Goal: Information Seeking & Learning: Check status

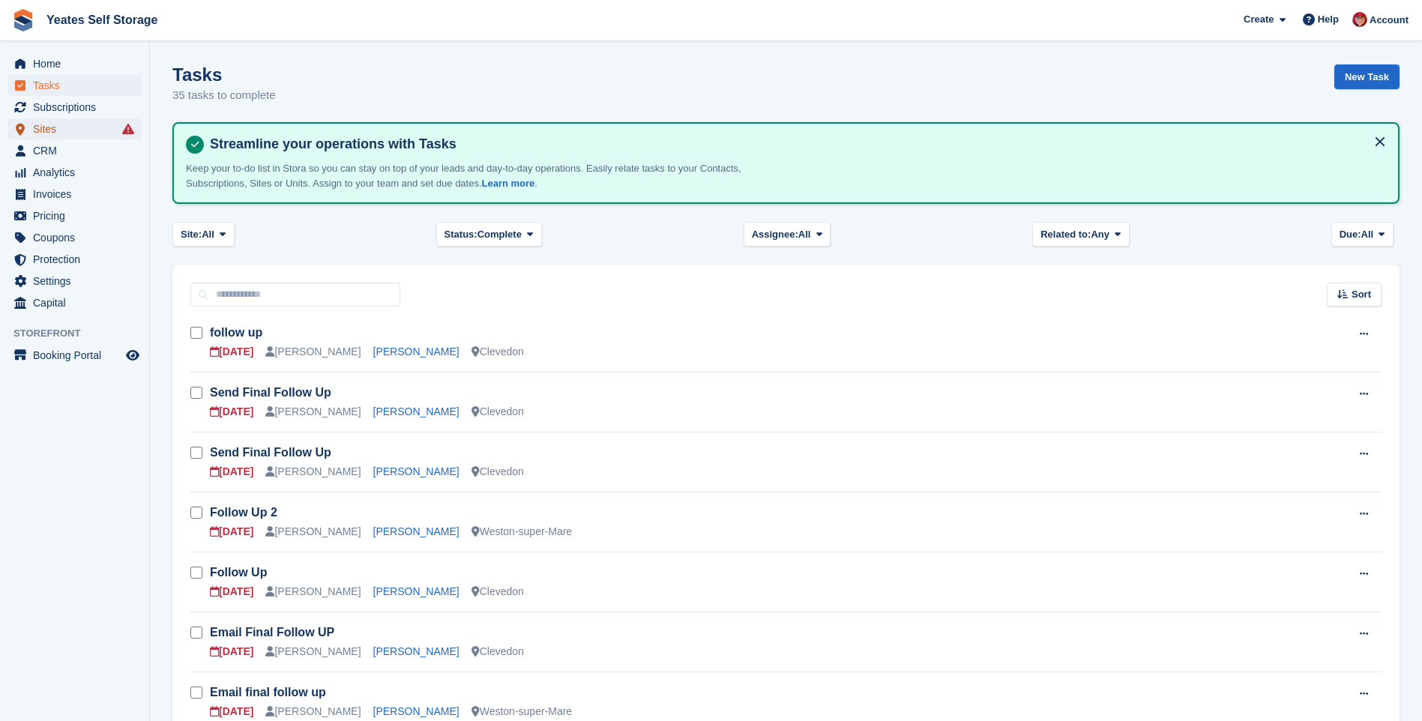
click at [50, 129] on span "Sites" at bounding box center [78, 128] width 90 height 21
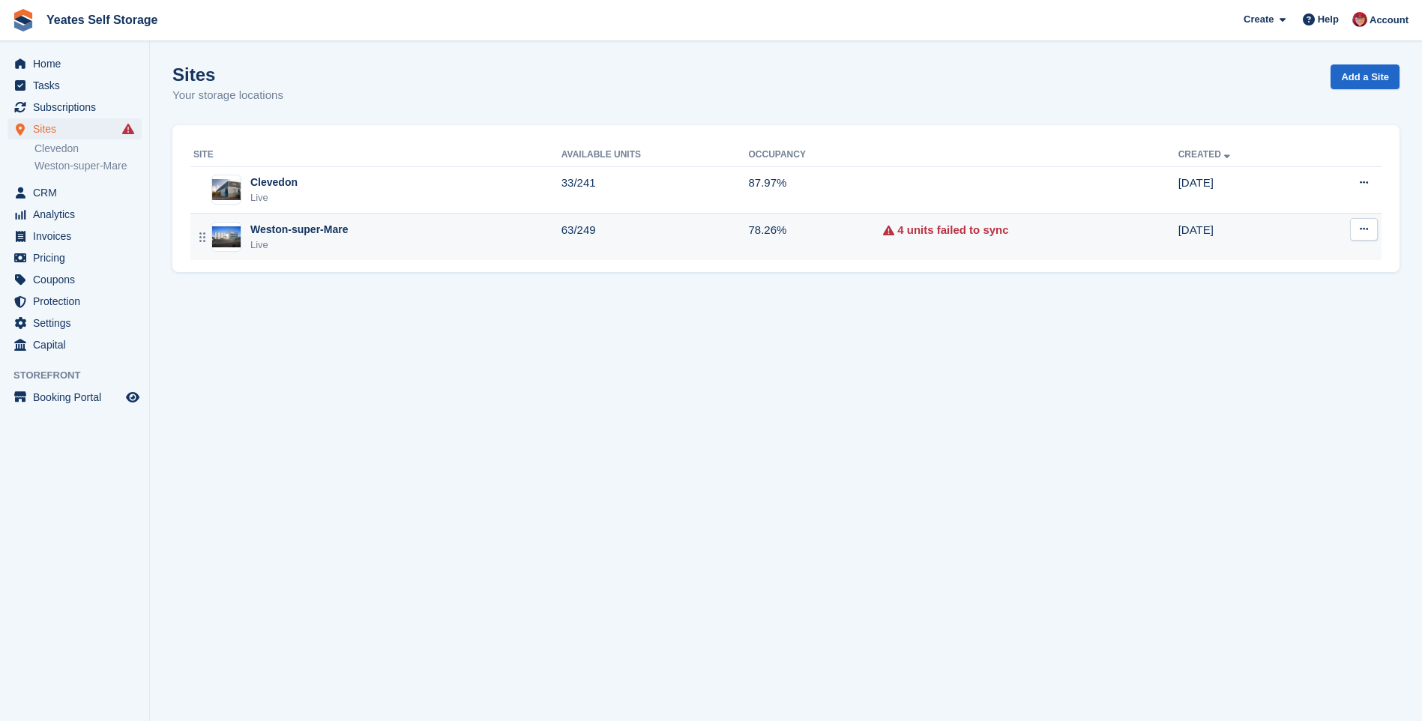
click at [282, 229] on div "Weston-super-Mare" at bounding box center [298, 230] width 97 height 16
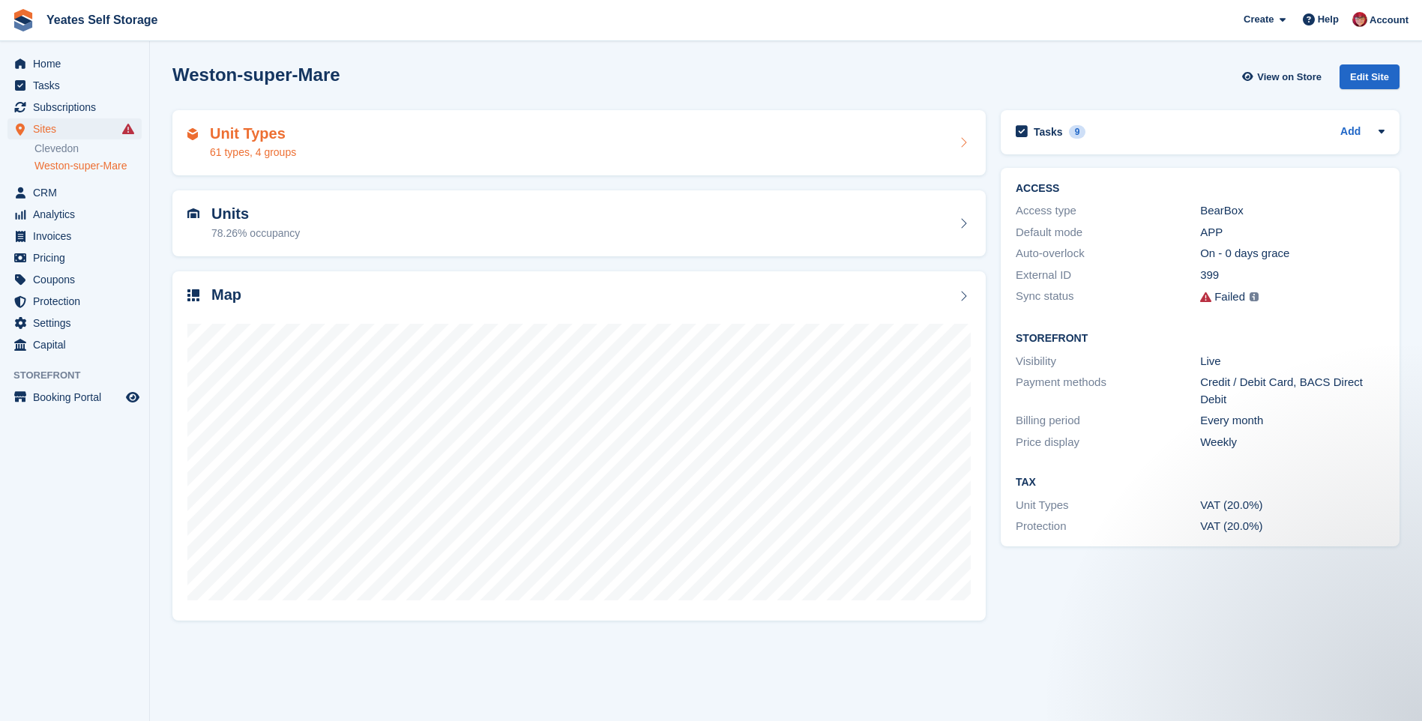
click at [238, 136] on h2 "Unit Types" at bounding box center [253, 133] width 86 height 17
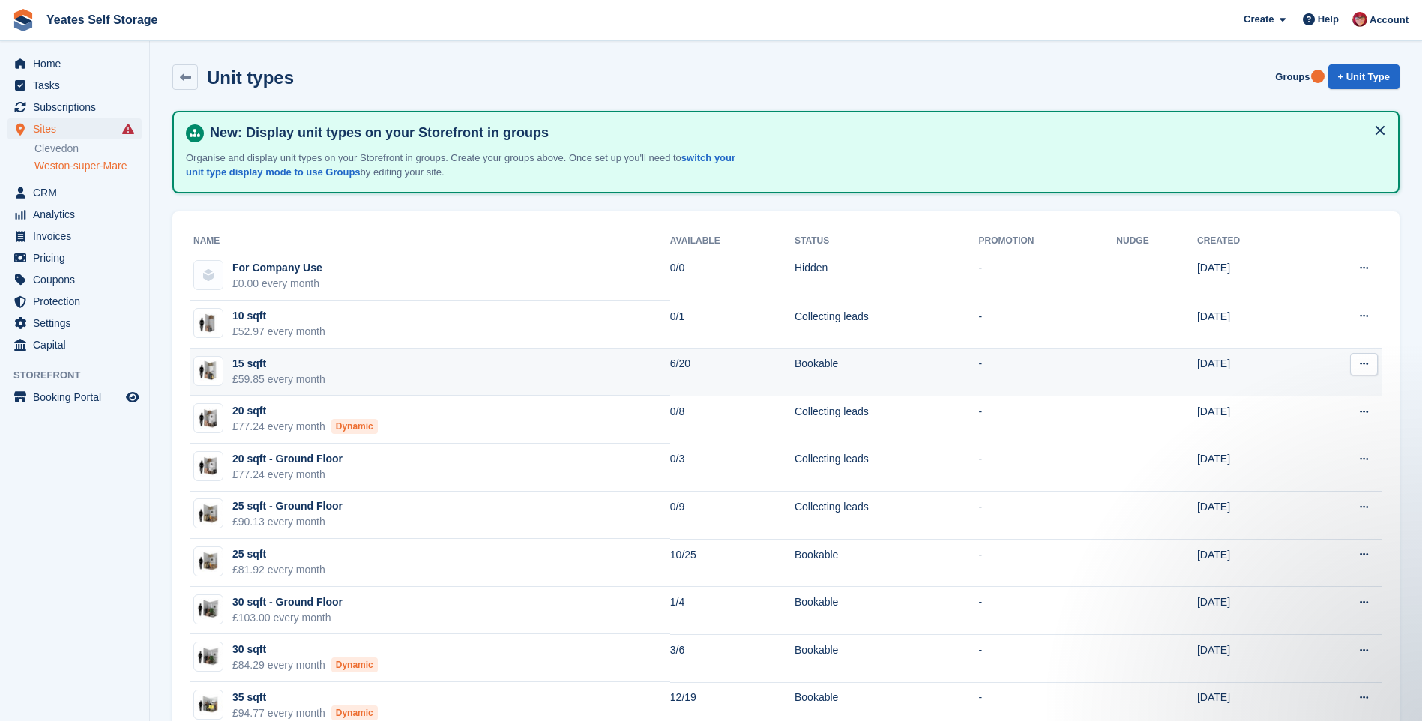
click at [316, 380] on div "£59.85 every month" at bounding box center [278, 380] width 93 height 16
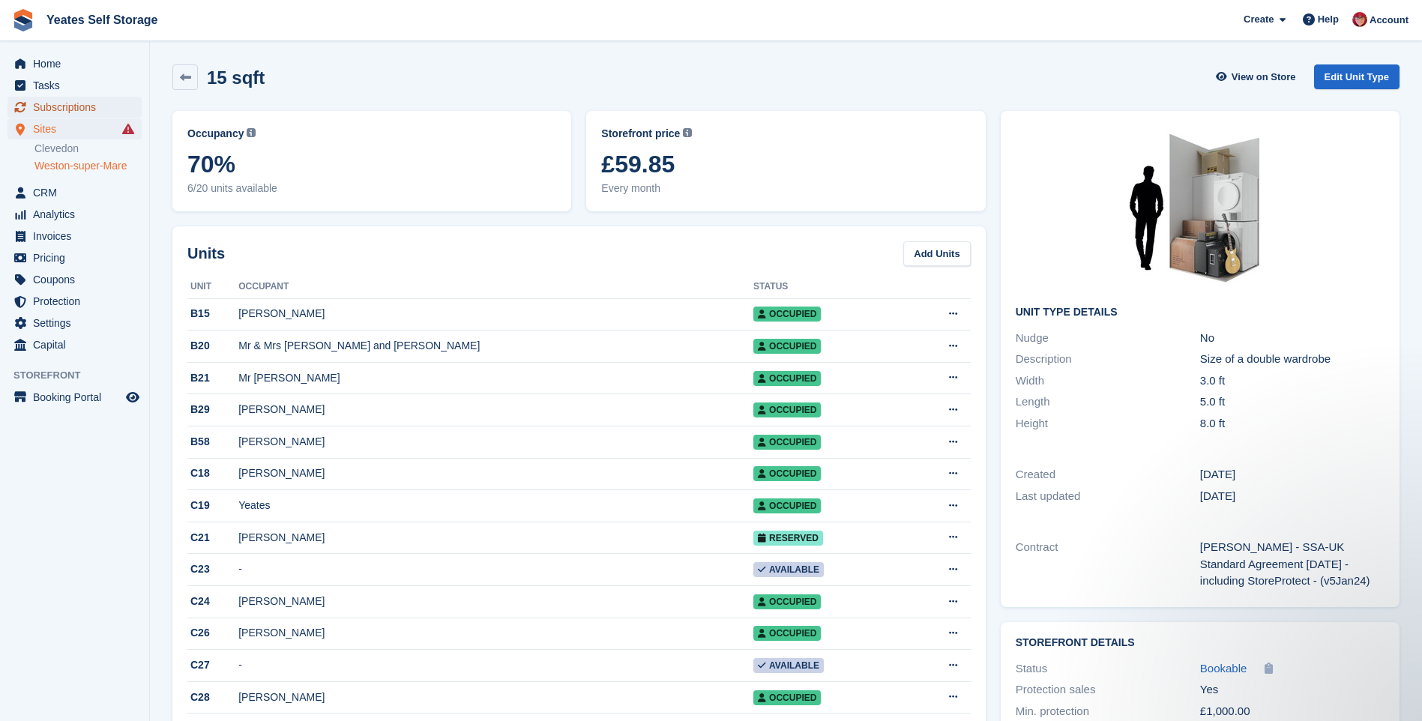
click at [60, 114] on span "Subscriptions" at bounding box center [78, 107] width 90 height 21
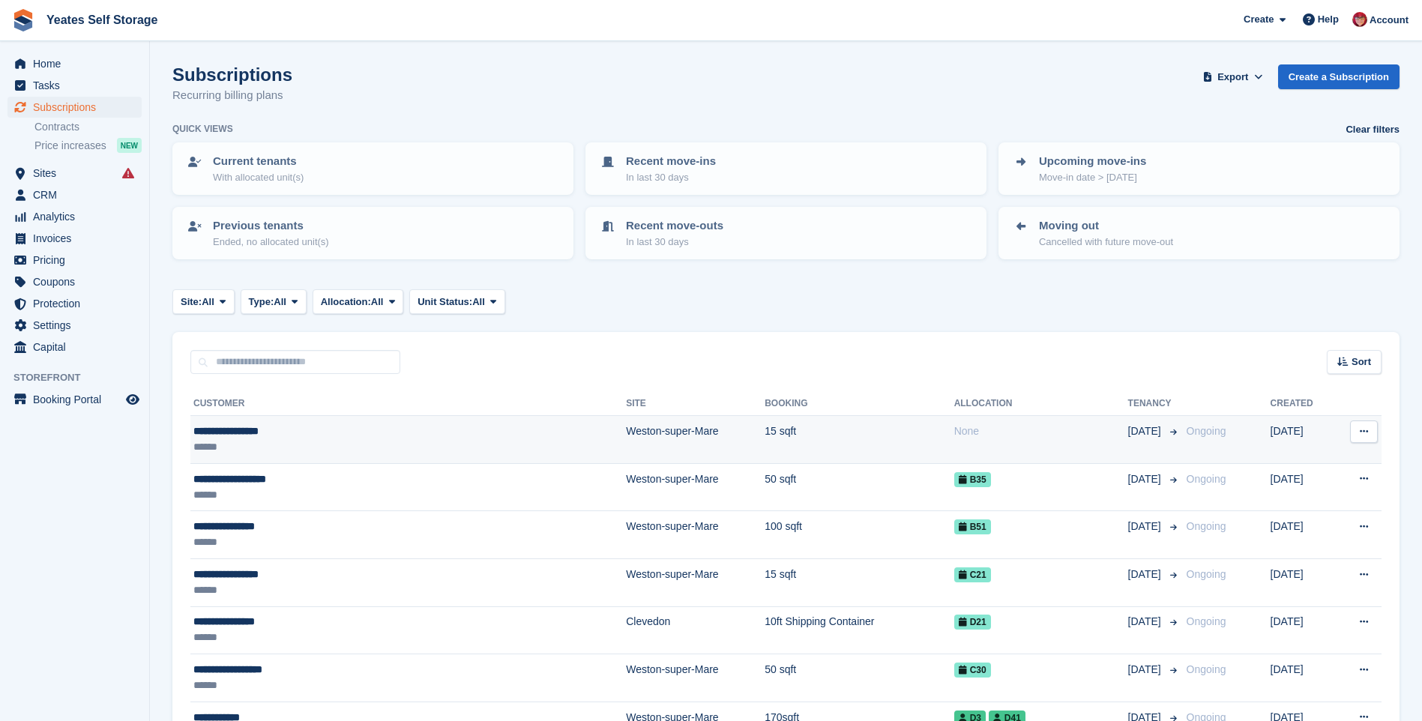
click at [626, 433] on td "Weston-super-Mare" at bounding box center [695, 440] width 139 height 48
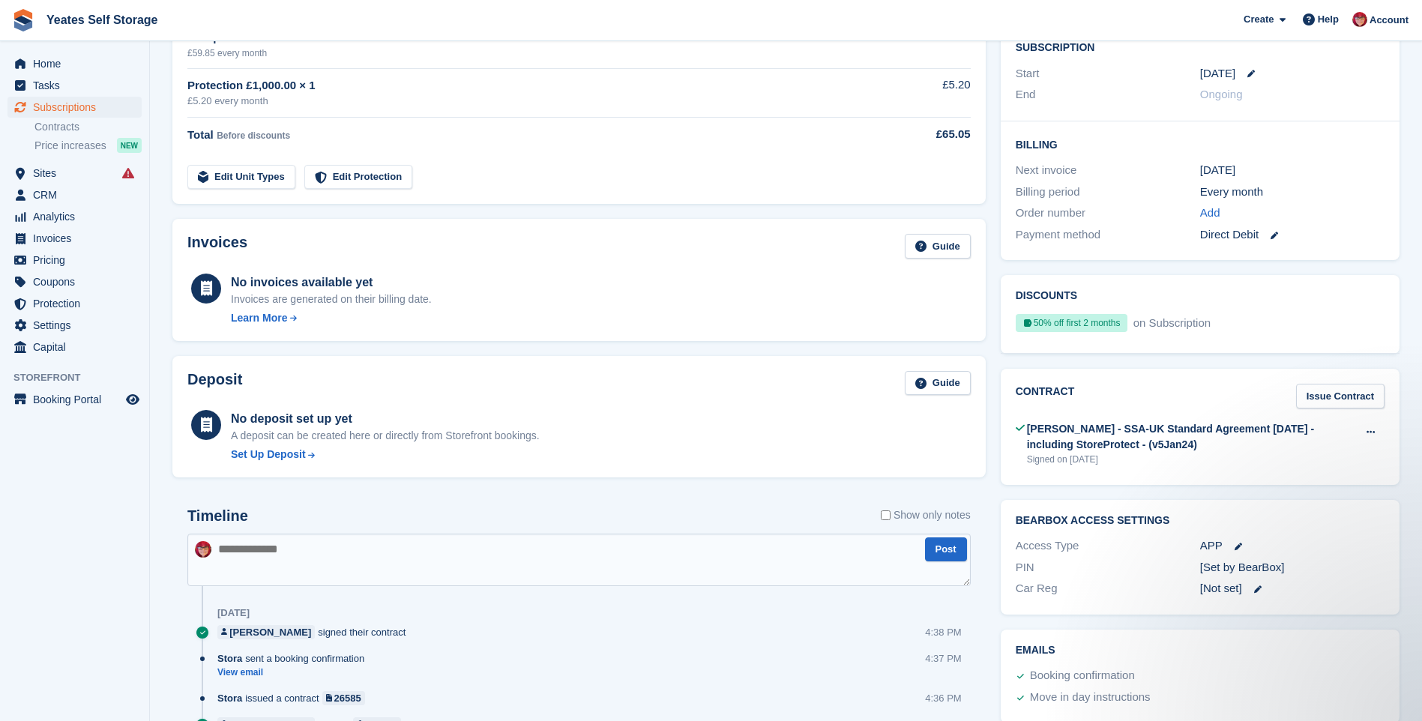
scroll to position [50, 0]
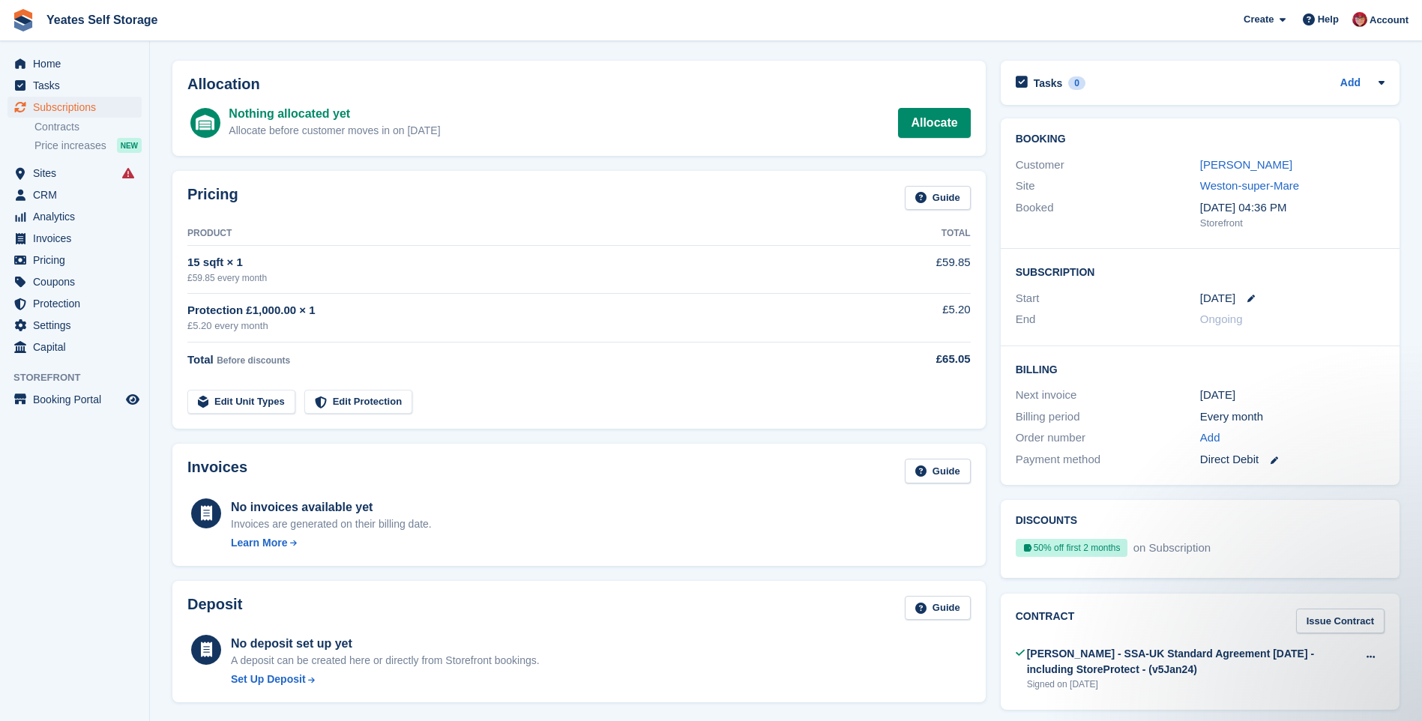
click at [313, 270] on div "15 sqft × 1" at bounding box center [526, 262] width 679 height 17
click at [1282, 166] on link "[PERSON_NAME]" at bounding box center [1246, 164] width 92 height 13
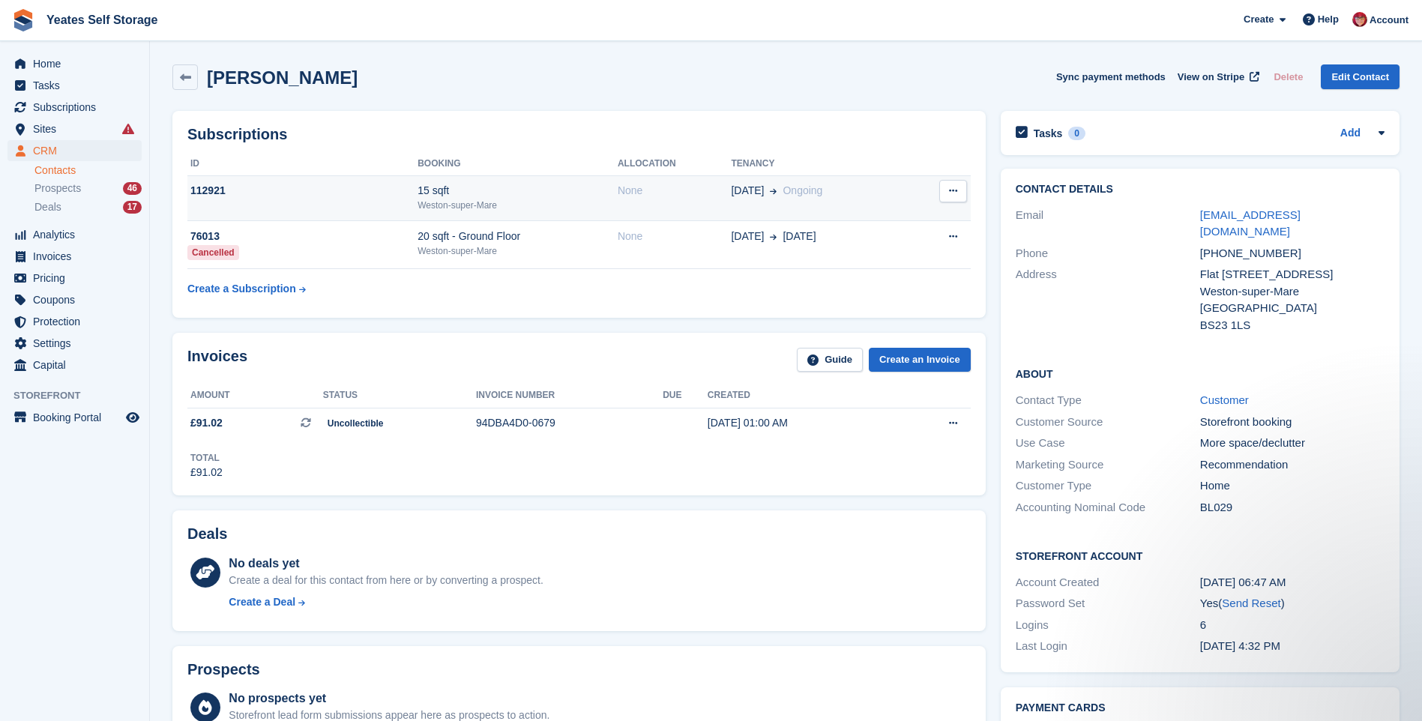
click at [956, 191] on icon at bounding box center [953, 191] width 8 height 10
click at [461, 188] on div "15 sqft" at bounding box center [517, 191] width 200 height 16
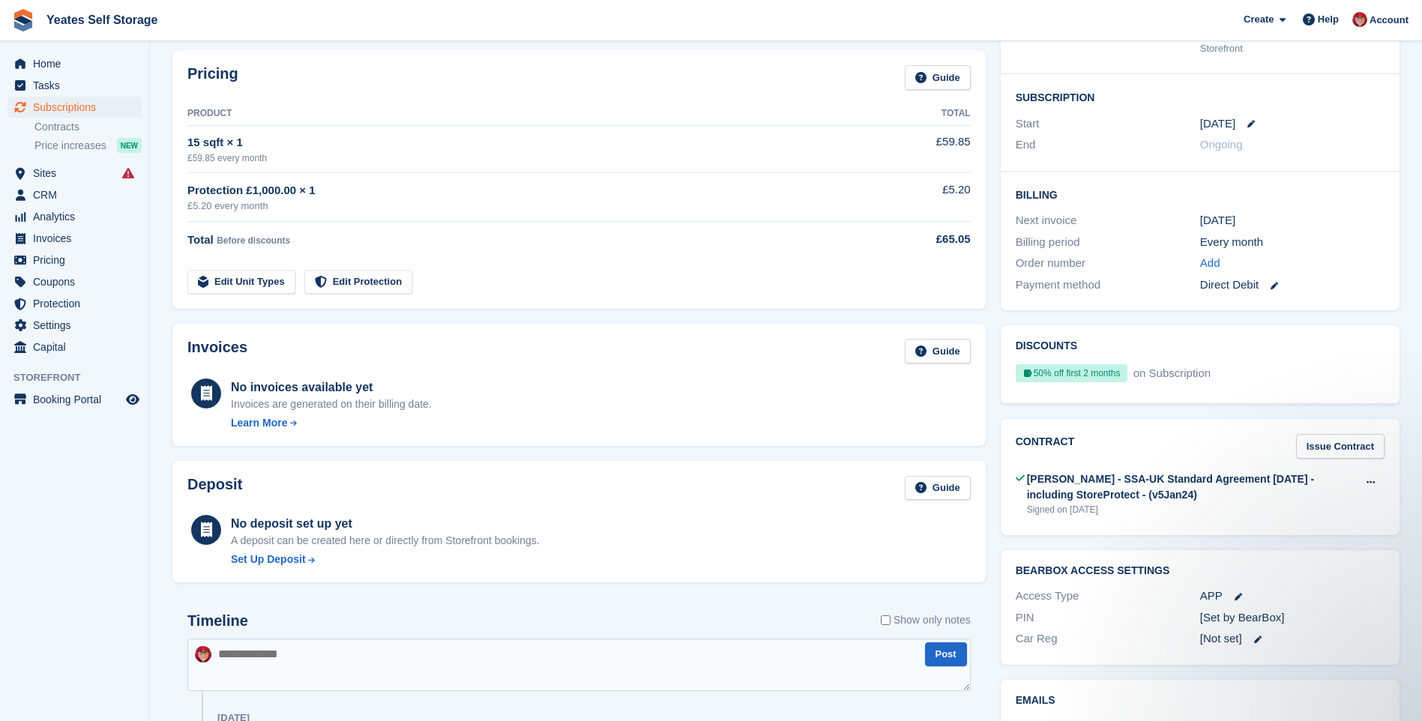
scroll to position [75, 0]
